Goal: Task Accomplishment & Management: Manage account settings

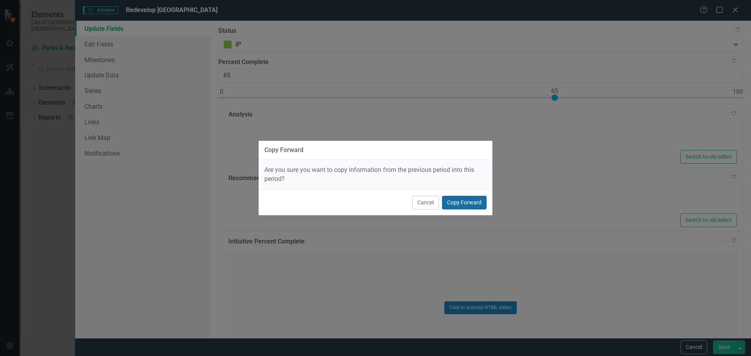
click at [478, 201] on button "Copy Forward" at bounding box center [464, 203] width 45 height 14
click at [478, 200] on button "Copy Forward" at bounding box center [464, 203] width 45 height 14
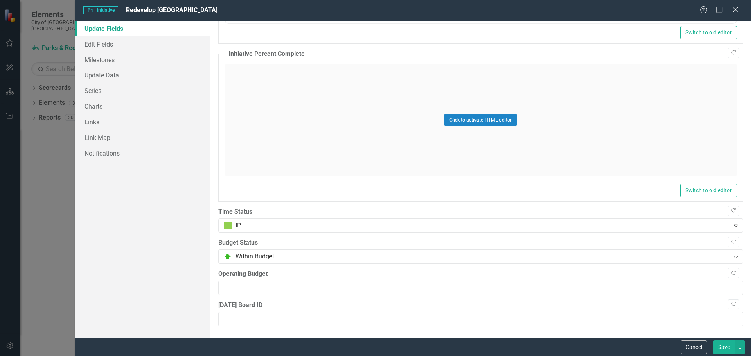
scroll to position [377, 0]
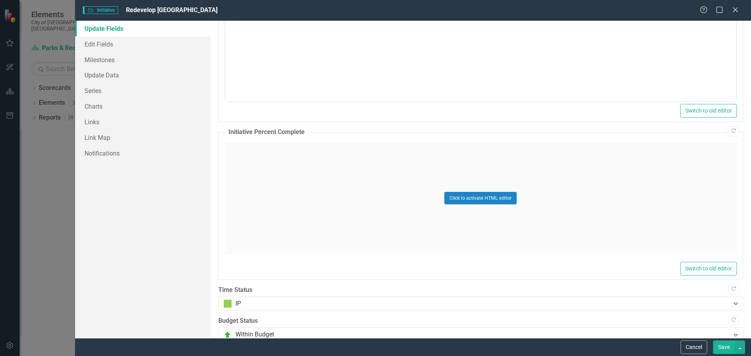
click at [721, 341] on button "Save" at bounding box center [724, 348] width 22 height 14
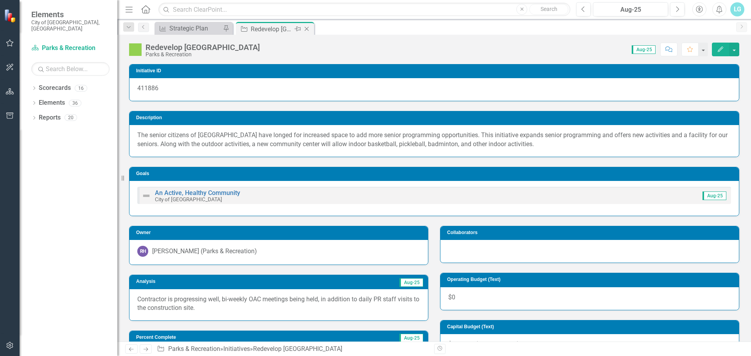
click at [305, 31] on icon at bounding box center [307, 29] width 4 height 4
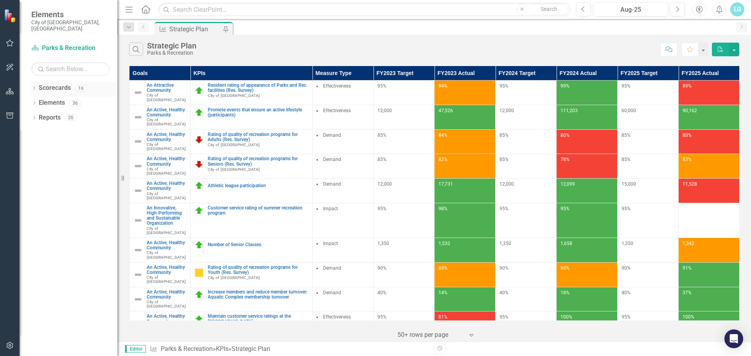
click at [36, 86] on div "Dropdown" at bounding box center [33, 89] width 5 height 7
click at [38, 101] on icon "Dropdown" at bounding box center [38, 103] width 6 height 5
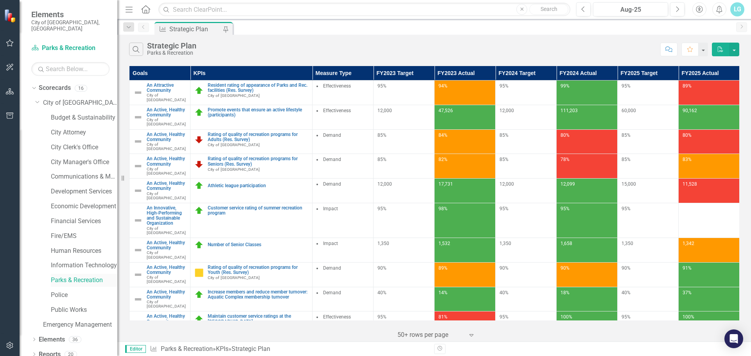
click at [86, 276] on link "Parks & Recreation" at bounding box center [84, 280] width 67 height 9
click at [34, 338] on icon at bounding box center [34, 340] width 2 height 4
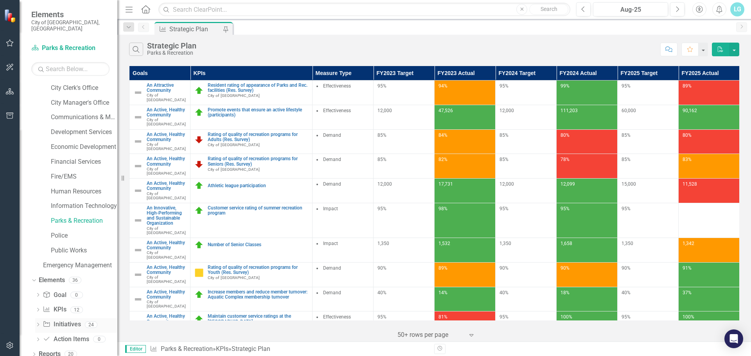
click at [67, 320] on link "Initiative Initiatives" at bounding box center [62, 324] width 38 height 9
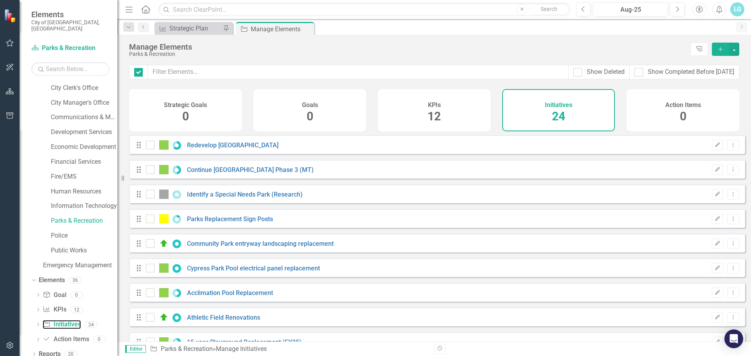
checkbox input "false"
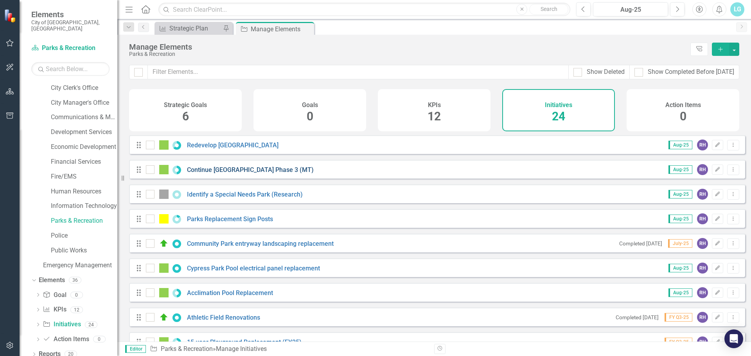
click at [255, 174] on link "Continue [GEOGRAPHIC_DATA] Phase 3 (MT)" at bounding box center [250, 169] width 127 height 7
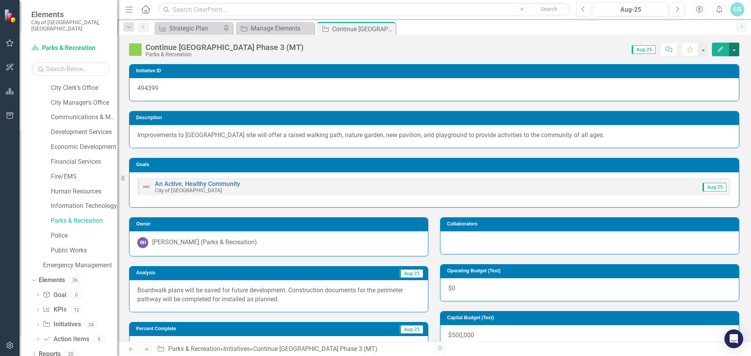
click at [730, 49] on button "button" at bounding box center [734, 50] width 10 height 14
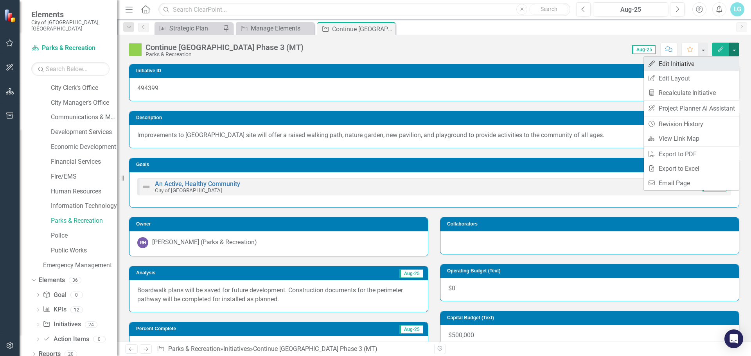
click at [723, 61] on link "Edit Edit Initiative" at bounding box center [691, 64] width 95 height 14
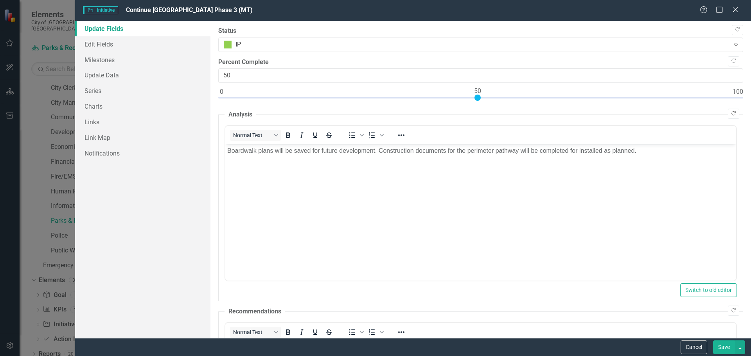
click at [731, 114] on icon "Copy Forward" at bounding box center [734, 114] width 6 height 5
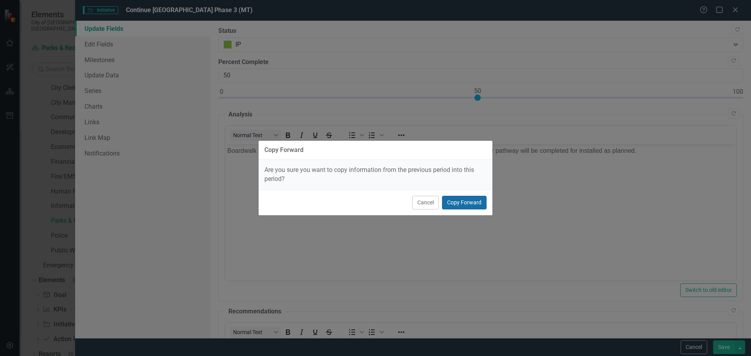
click at [475, 200] on button "Copy Forward" at bounding box center [464, 203] width 45 height 14
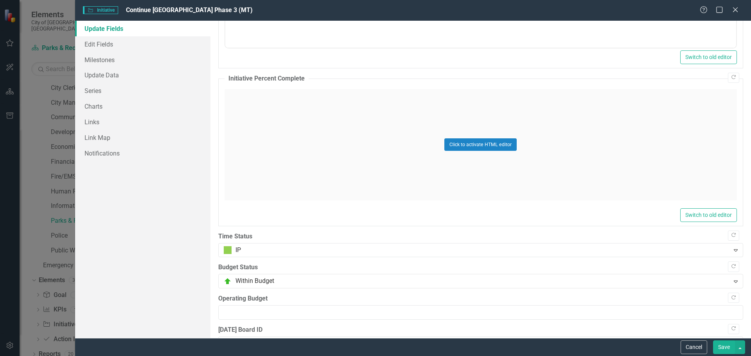
scroll to position [455, 0]
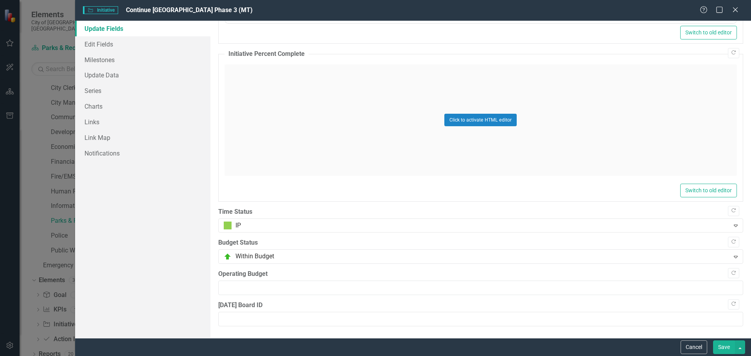
click at [721, 345] on button "Save" at bounding box center [724, 348] width 22 height 14
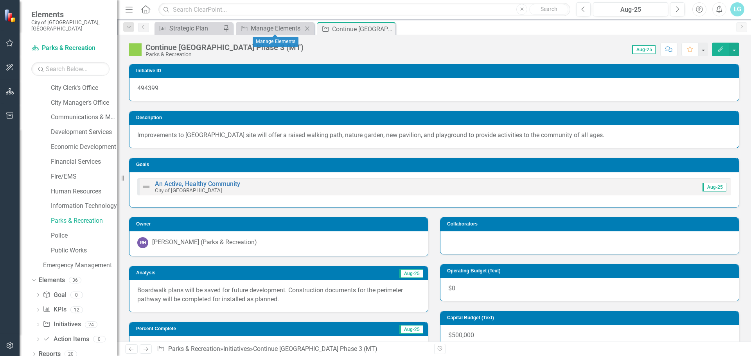
click at [308, 28] on icon "Close" at bounding box center [307, 28] width 8 height 6
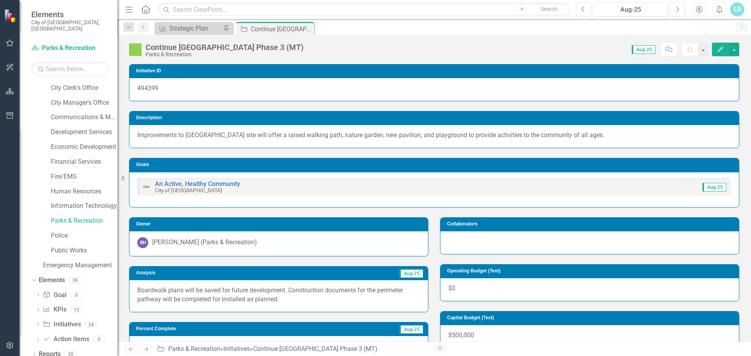
click at [0, 0] on icon "Close" at bounding box center [0, 0] width 0 height 0
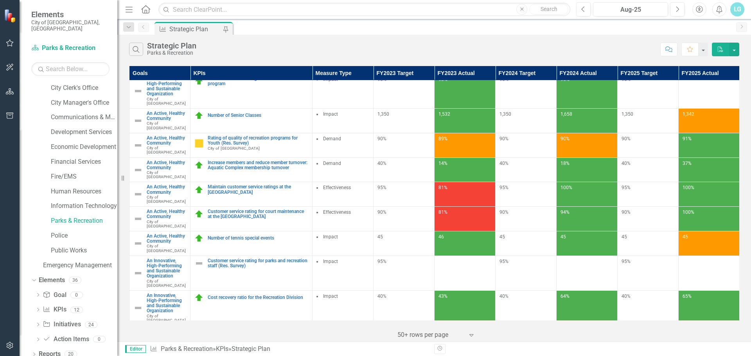
scroll to position [136, 0]
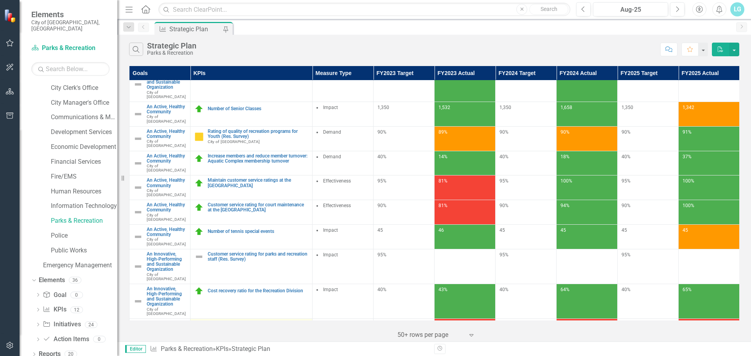
click at [234, 322] on link "The combined cost recovery for the Aquatic Complex Division" at bounding box center [258, 327] width 101 height 10
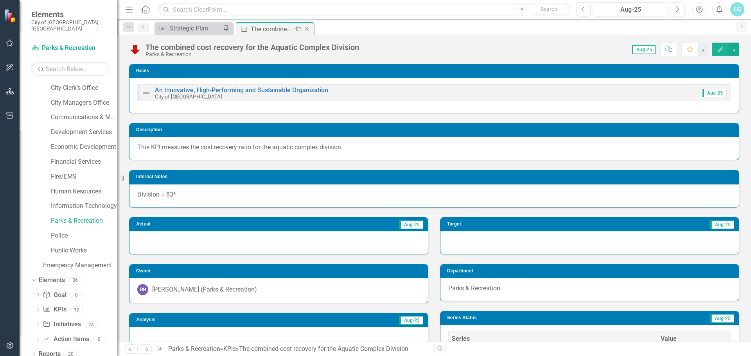
click at [308, 28] on icon at bounding box center [307, 29] width 4 height 4
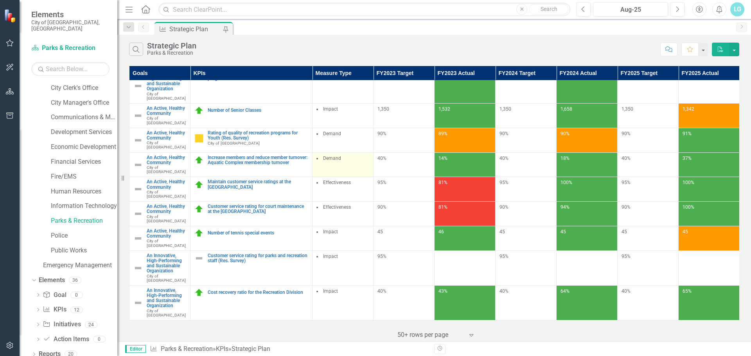
scroll to position [136, 0]
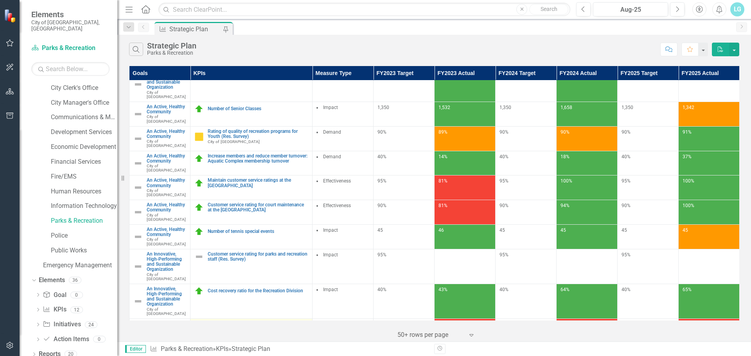
click at [249, 322] on link "The combined cost recovery for the Aquatic Complex Division" at bounding box center [258, 327] width 101 height 10
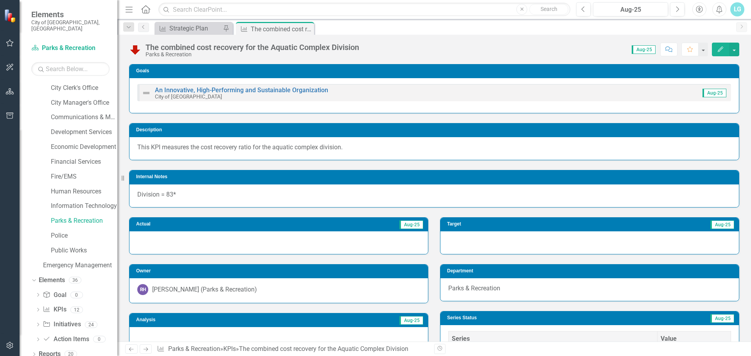
drag, startPoint x: 309, startPoint y: 29, endPoint x: 326, endPoint y: 17, distance: 20.5
click at [0, 0] on icon "Close" at bounding box center [0, 0] width 0 height 0
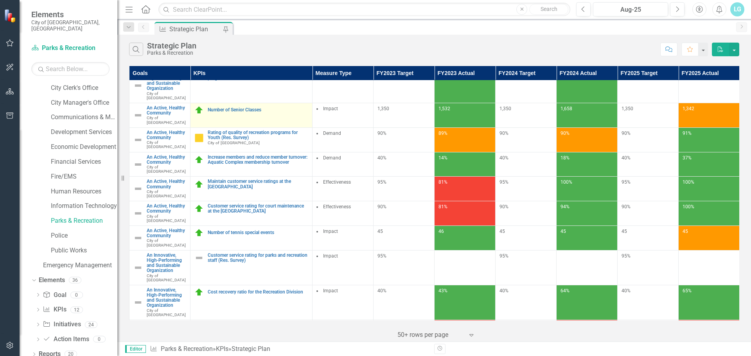
scroll to position [136, 0]
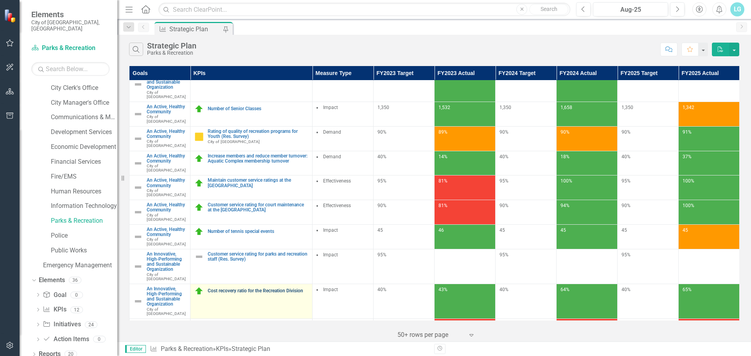
click at [275, 289] on link "Cost recovery ratio for the Recreation Division" at bounding box center [258, 291] width 101 height 5
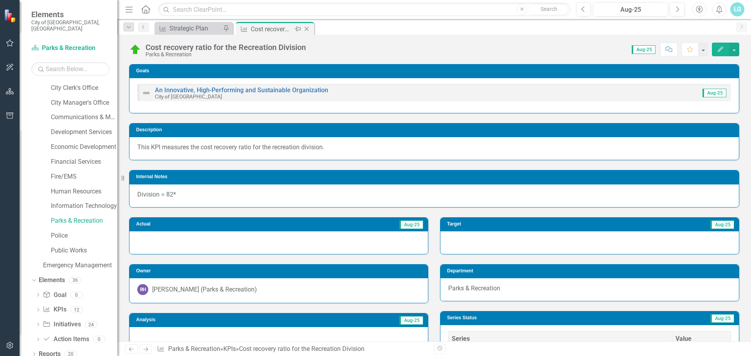
click at [308, 29] on icon "Close" at bounding box center [307, 29] width 8 height 6
